Goal: Download file/media

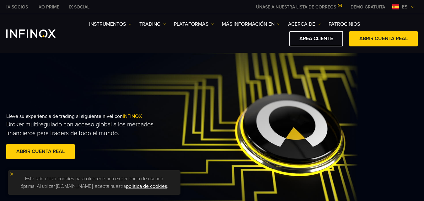
click at [205, 20] on div "IX Social Instrumentos Instrumentos Información sobre productos TRADING DEMO" at bounding box center [212, 33] width 424 height 39
click at [211, 27] on link "PLATAFORMAS" at bounding box center [194, 24] width 40 height 8
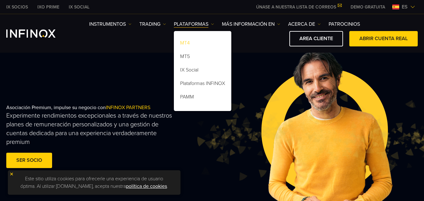
click at [198, 41] on link "MT4" at bounding box center [202, 43] width 57 height 13
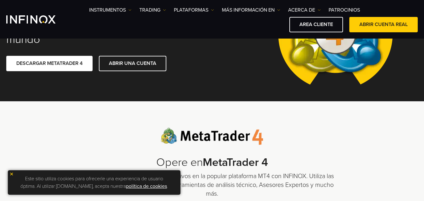
scroll to position [59, 0]
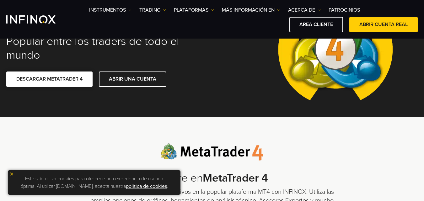
click at [70, 77] on link "DESCARGAR METATRADER 4" at bounding box center [49, 79] width 86 height 15
